Goal: Register for event/course

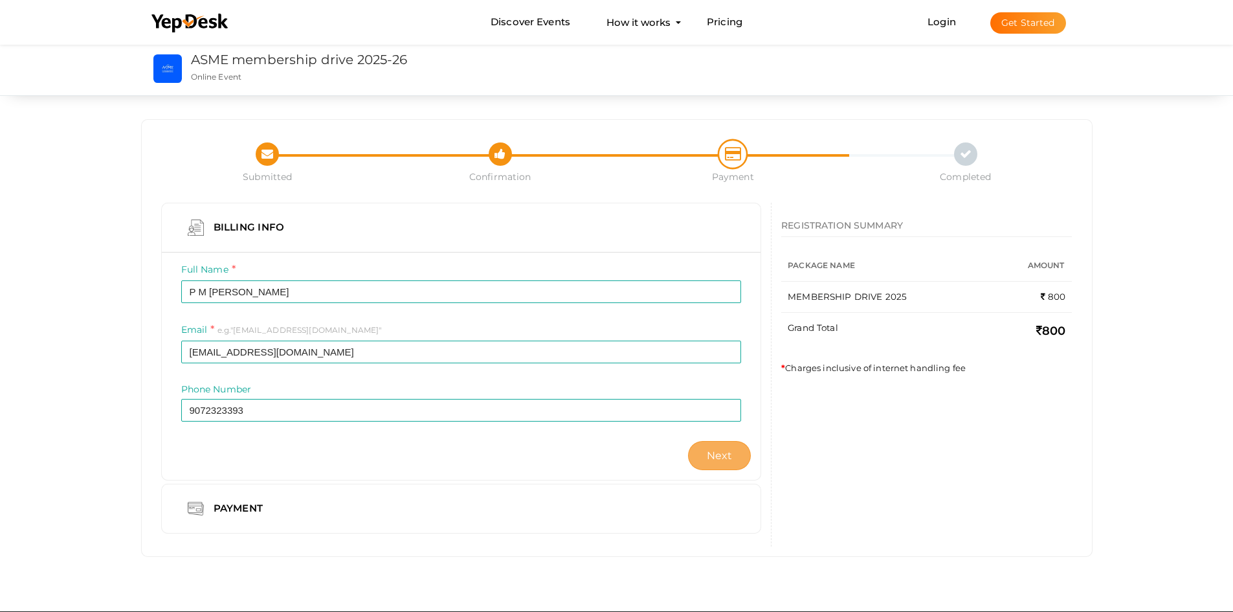
click at [710, 453] on span "Next" at bounding box center [720, 455] width 26 height 12
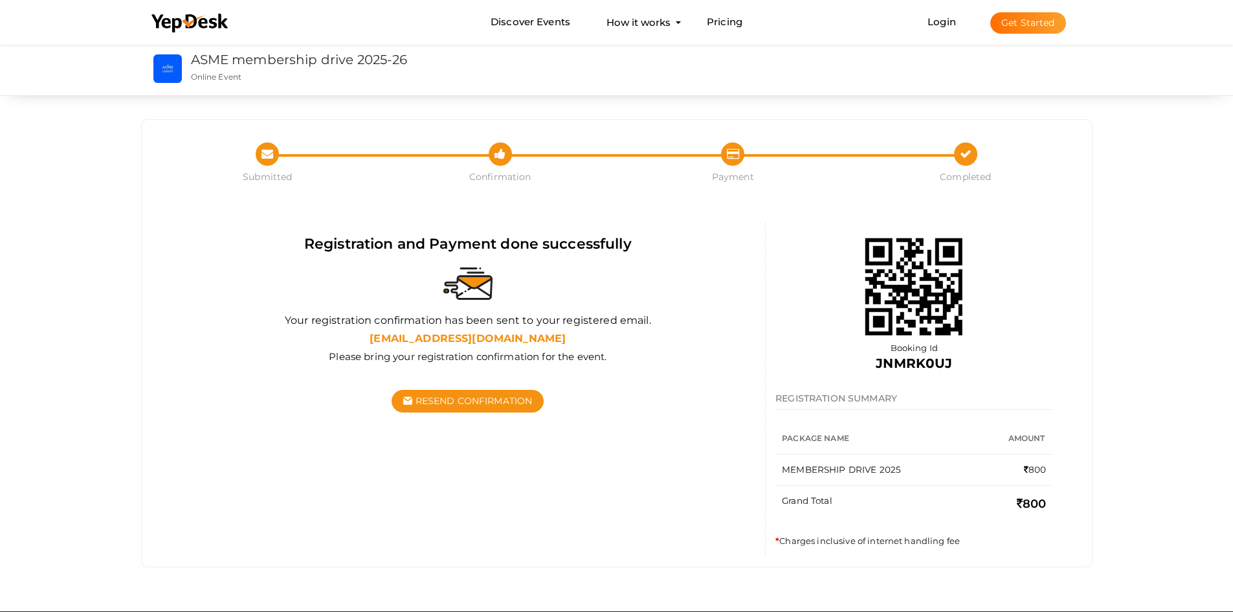
click at [945, 29] on li "Login Get Started Branded mobile event apps YepDesk Meet Powerful Registration …" at bounding box center [997, 22] width 190 height 43
click at [943, 27] on link "Login" at bounding box center [942, 22] width 28 height 12
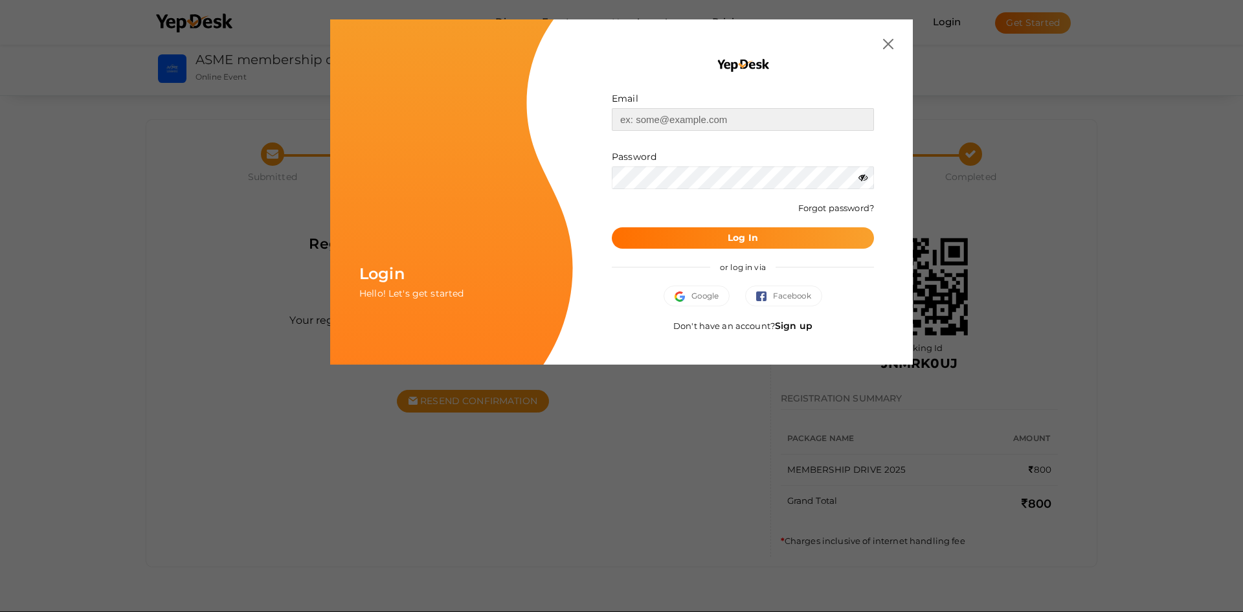
click at [702, 128] on input "text" at bounding box center [743, 119] width 262 height 23
click at [686, 297] on img "button" at bounding box center [683, 296] width 17 height 10
